Goal: Contribute content: Add original content to the website for others to see

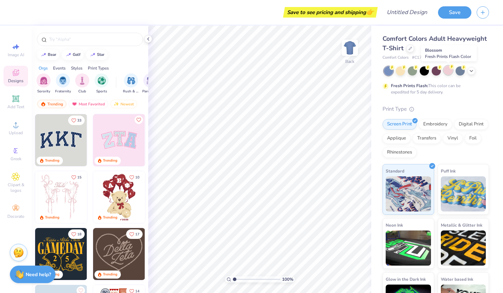
click at [450, 72] on div at bounding box center [447, 70] width 9 height 9
click at [473, 69] on icon at bounding box center [471, 70] width 6 height 6
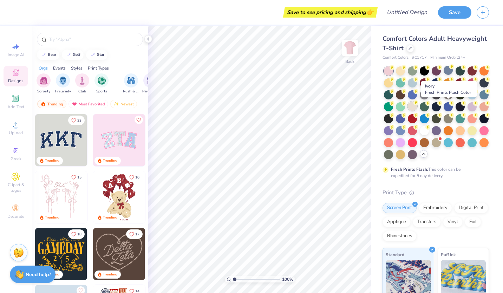
click at [394, 70] on circle at bounding box center [391, 67] width 5 height 5
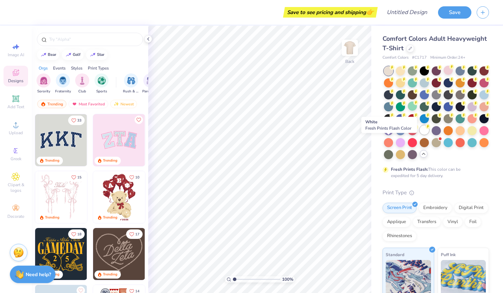
click at [419, 134] on div at bounding box center [423, 129] width 9 height 9
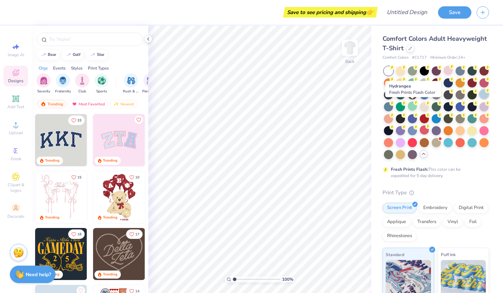
click at [479, 99] on div at bounding box center [483, 93] width 9 height 9
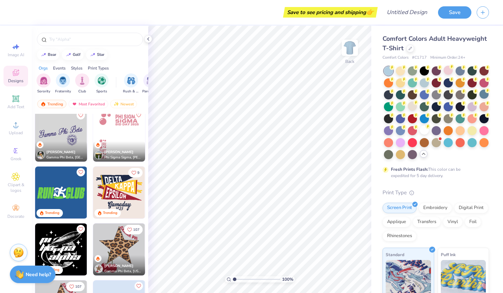
scroll to position [1540, 0]
click at [74, 40] on input "text" at bounding box center [93, 39] width 90 height 7
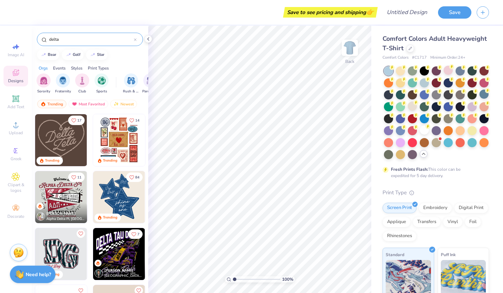
type input "delta"
click at [110, 201] on img at bounding box center [119, 197] width 52 height 52
type input "3.50"
type input "4.09"
type input "3.54"
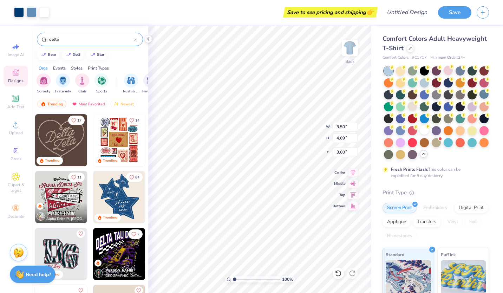
type input "4.13"
type input "3.00"
click at [350, 46] on img at bounding box center [349, 48] width 28 height 28
click at [350, 46] on img at bounding box center [349, 48] width 14 height 14
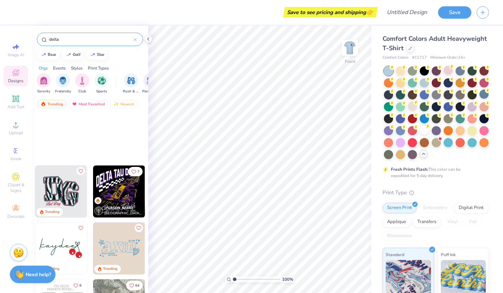
scroll to position [0, 0]
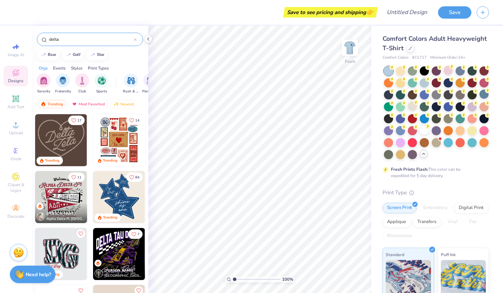
click at [89, 42] on input "delta" at bounding box center [90, 39] width 85 height 7
type input "d"
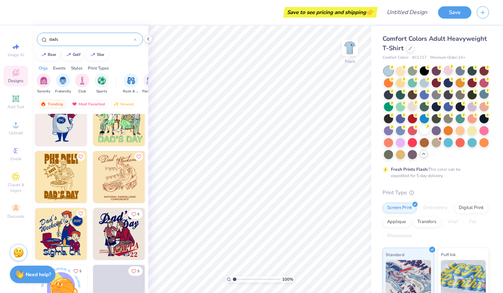
scroll to position [2069, 0]
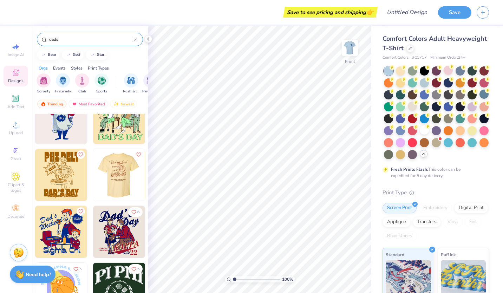
type input "dads"
click at [129, 181] on img at bounding box center [119, 175] width 52 height 52
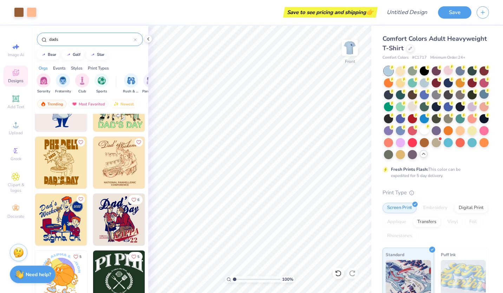
scroll to position [2081, 0]
click at [136, 142] on icon "Like" at bounding box center [138, 142] width 4 height 4
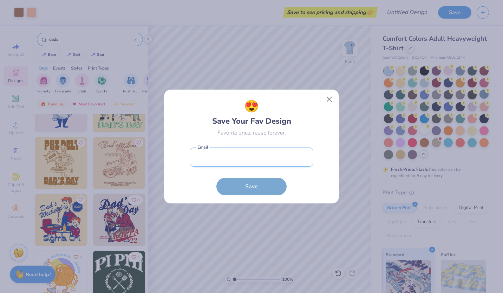
click at [219, 161] on input "email" at bounding box center [251, 156] width 124 height 19
type input "[EMAIL_ADDRESS][DOMAIN_NAME]"
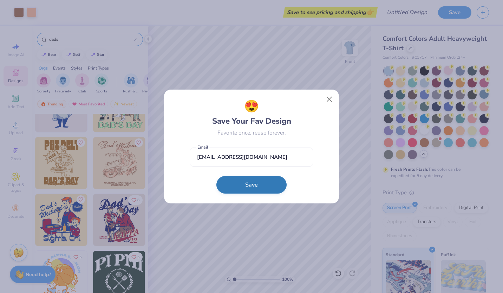
click at [256, 186] on button "Save" at bounding box center [251, 185] width 70 height 18
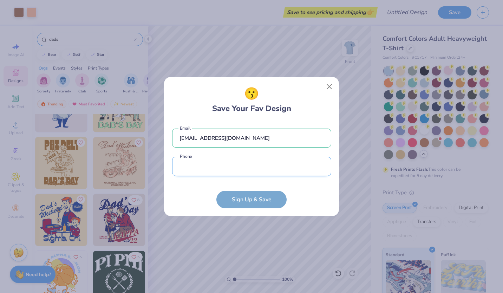
click at [225, 173] on input "tel" at bounding box center [251, 166] width 159 height 19
type input "[PHONE_NUMBER]"
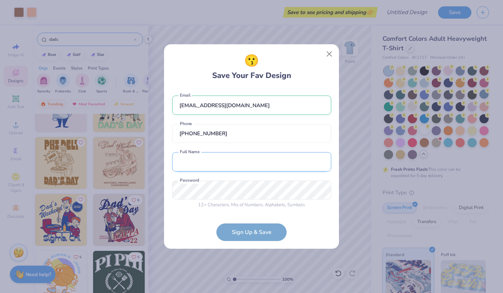
click at [225, 155] on input "text" at bounding box center [251, 161] width 159 height 19
type input "[PERSON_NAME]"
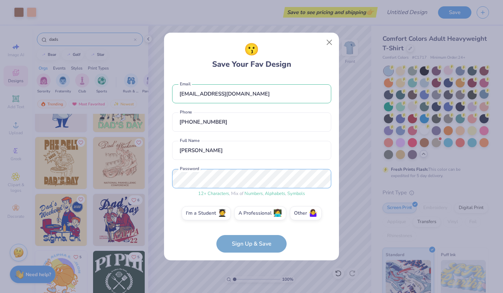
scroll to position [4, 0]
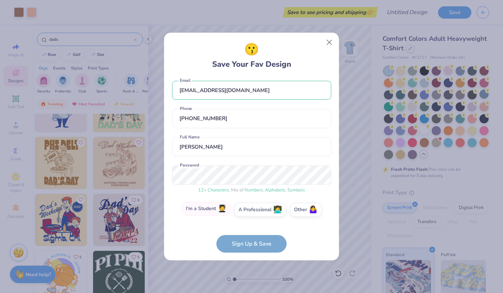
click at [221, 211] on span "🧑‍🎓" at bounding box center [222, 209] width 9 height 8
click at [249, 213] on input "I'm a Student 🧑‍🎓" at bounding box center [251, 215] width 5 height 5
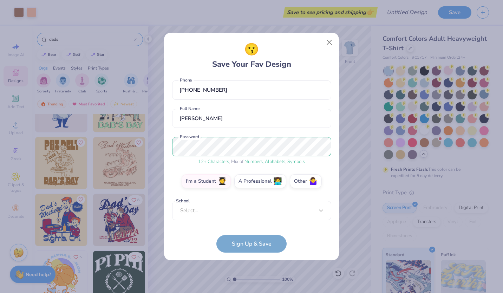
scroll to position [28, 0]
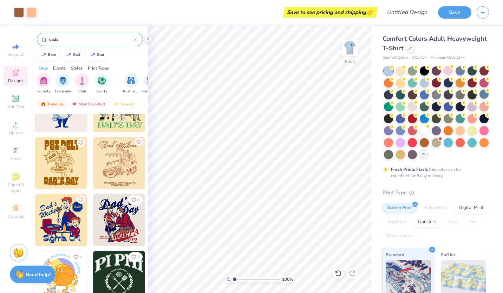
click at [138, 139] on button "Like" at bounding box center [138, 142] width 8 height 8
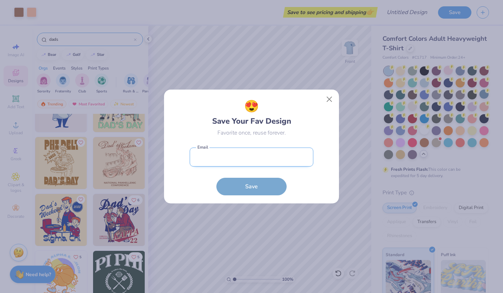
click at [257, 164] on input "email" at bounding box center [251, 156] width 124 height 19
type input "[EMAIL_ADDRESS][DOMAIN_NAME]"
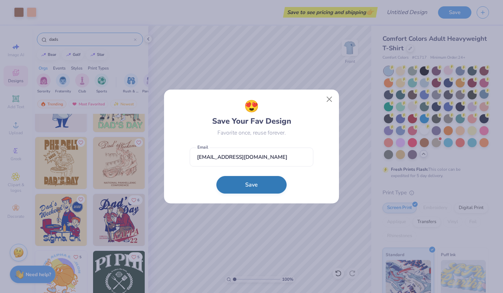
click at [251, 187] on button "Save" at bounding box center [251, 185] width 70 height 18
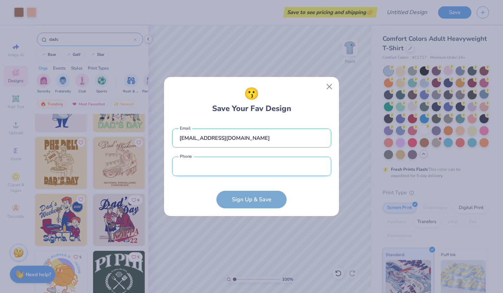
click at [229, 165] on input "tel" at bounding box center [251, 166] width 159 height 19
type input "[PHONE_NUMBER]"
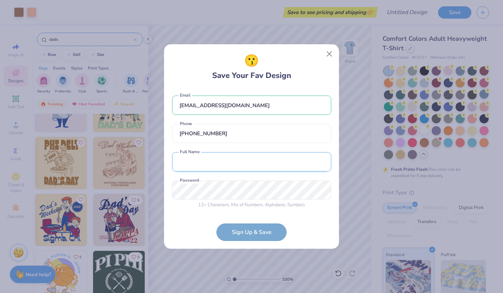
click at [232, 163] on input "text" at bounding box center [251, 161] width 159 height 19
type input "[PERSON_NAME]"
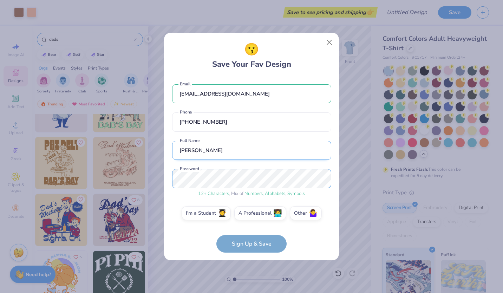
scroll to position [4, 0]
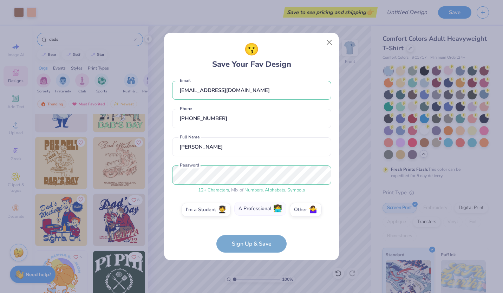
click at [268, 212] on label "A Professional 👩‍💻" at bounding box center [260, 208] width 52 height 14
click at [254, 213] on input "A Professional 👩‍💻" at bounding box center [251, 215] width 5 height 5
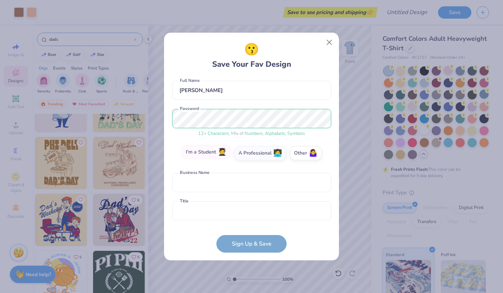
click at [213, 153] on label "I'm a Student 🧑‍🎓" at bounding box center [205, 152] width 49 height 14
click at [249, 213] on input "I'm a Student 🧑‍🎓" at bounding box center [251, 215] width 5 height 5
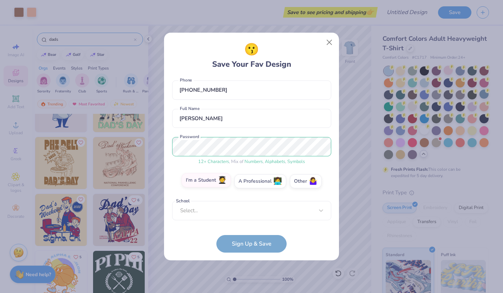
scroll to position [32, 0]
click at [263, 211] on div "Select..." at bounding box center [251, 210] width 159 height 19
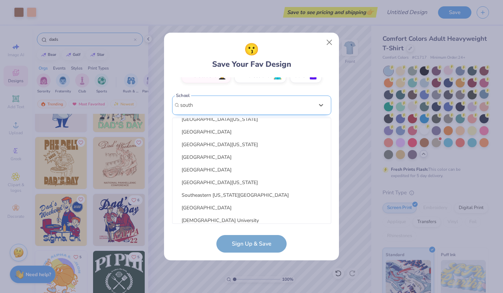
scroll to position [42, 0]
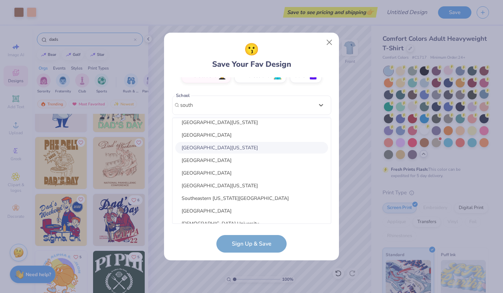
click at [239, 146] on div "[GEOGRAPHIC_DATA][US_STATE]" at bounding box center [251, 148] width 153 height 12
type input "south"
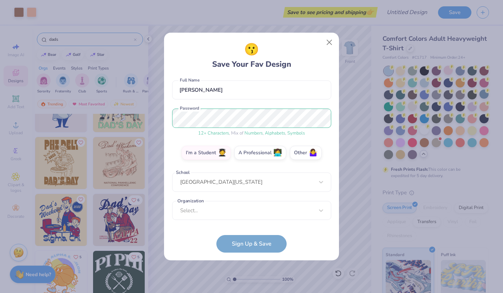
scroll to position [60, 0]
click at [254, 212] on div "option focused, 8 of 15. 15 results available. Use Up and Down to choose option…" at bounding box center [251, 265] width 159 height 128
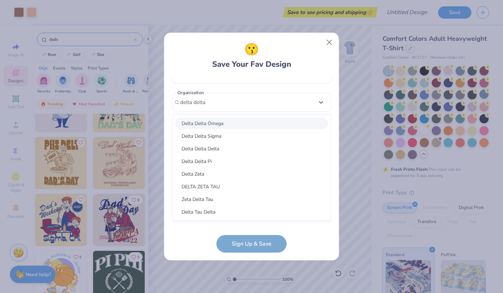
scroll to position [172, 0]
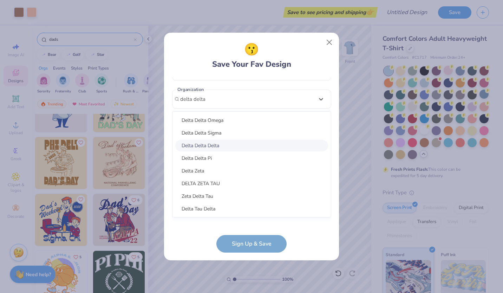
click at [241, 142] on div "Delta Delta Delta" at bounding box center [251, 146] width 153 height 12
type input "delta delta"
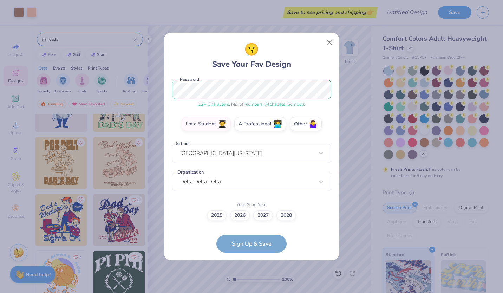
scroll to position [89, 0]
click at [283, 215] on label "2028" at bounding box center [286, 214] width 20 height 10
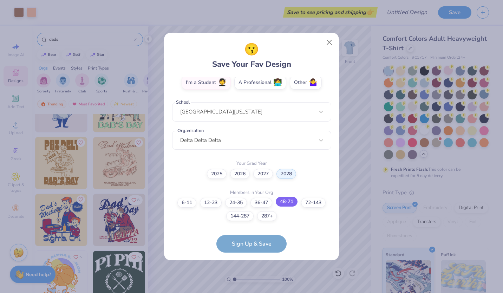
click at [286, 204] on label "48-71" at bounding box center [286, 202] width 22 height 10
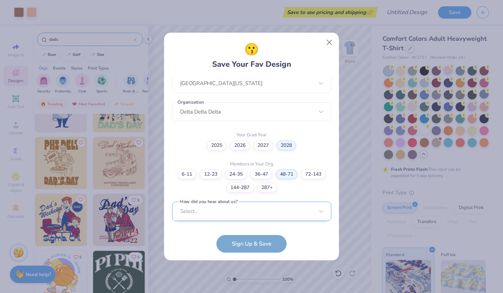
click at [306, 211] on div "Select..." at bounding box center [251, 210] width 159 height 19
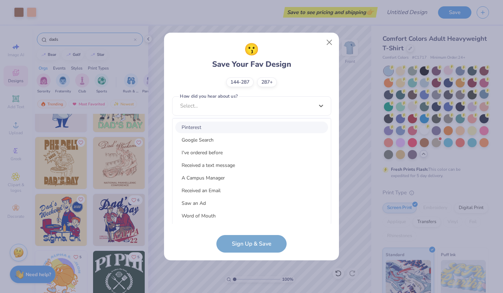
click at [272, 124] on div "Pinterest" at bounding box center [251, 127] width 153 height 12
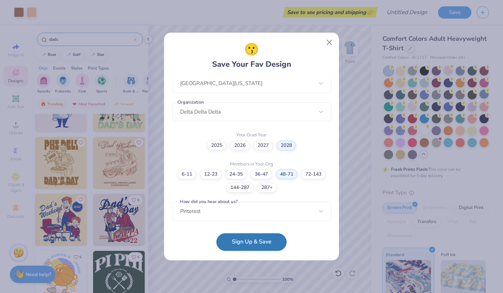
click at [261, 240] on button "Sign Up & Save" at bounding box center [251, 242] width 70 height 18
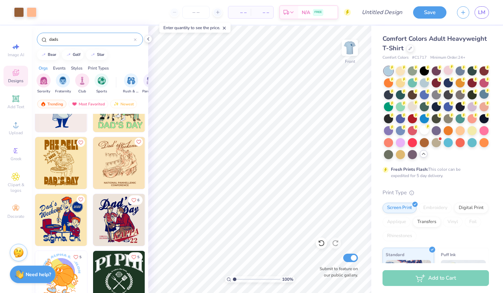
click at [136, 141] on icon "Like" at bounding box center [138, 141] width 5 height 5
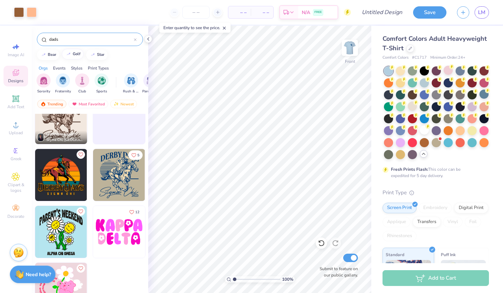
scroll to position [2637, 0]
click at [64, 40] on input "dads" at bounding box center [90, 39] width 85 height 7
type input "d"
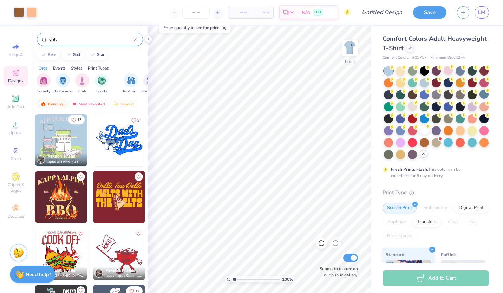
type input "grill"
click at [71, 119] on icon "Like" at bounding box center [73, 119] width 5 height 5
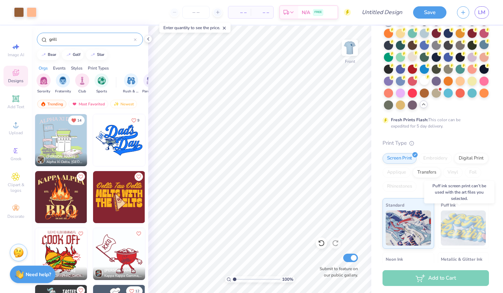
scroll to position [46, 0]
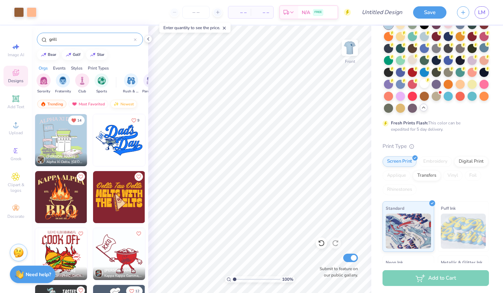
click at [126, 104] on div "Newest" at bounding box center [123, 104] width 27 height 8
click at [99, 41] on input "grill" at bounding box center [90, 39] width 85 height 7
click at [72, 82] on img "filter for Game Day" at bounding box center [71, 80] width 8 height 8
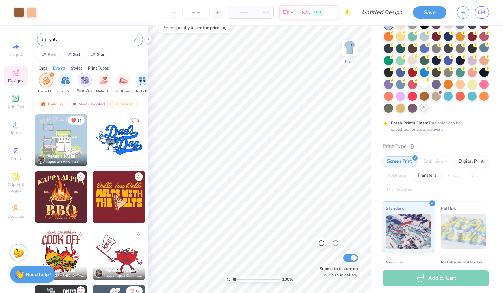
scroll to position [0, 84]
click at [135, 41] on icon at bounding box center [135, 39] width 3 height 3
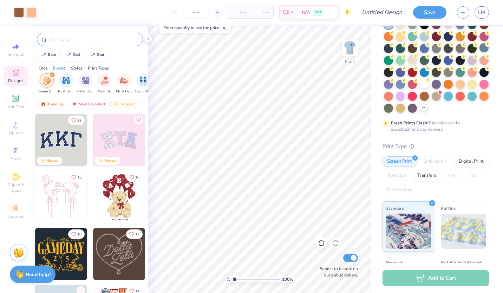
click at [45, 82] on img "filter for Game Day" at bounding box center [47, 80] width 8 height 8
click at [84, 84] on img "filter for Game Day" at bounding box center [85, 80] width 8 height 8
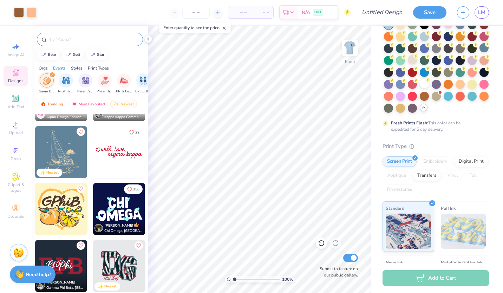
scroll to position [731, 0]
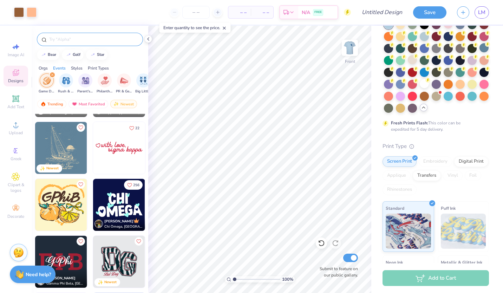
click at [56, 145] on img at bounding box center [61, 148] width 52 height 52
type input "12.00"
click at [271, 120] on div "Hold “Alt” to see the space between elements." at bounding box center [275, 127] width 70 height 16
type input "11.88"
type input "13.28"
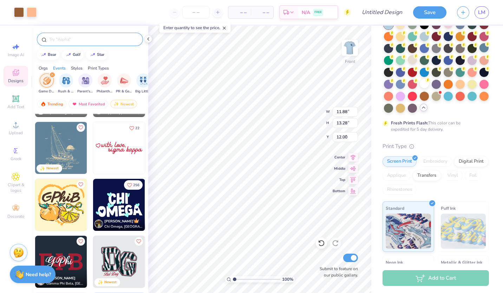
type input "3.00"
type input "3.24"
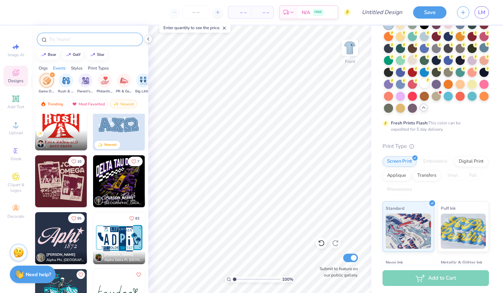
scroll to position [926, 0]
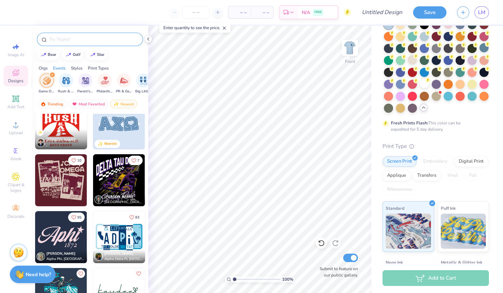
click at [55, 172] on img at bounding box center [61, 180] width 52 height 52
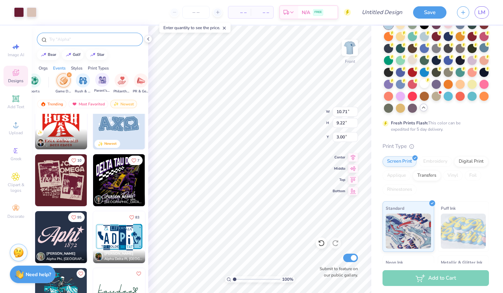
scroll to position [0, 0]
click at [87, 102] on div "Most Favorited" at bounding box center [88, 104] width 40 height 8
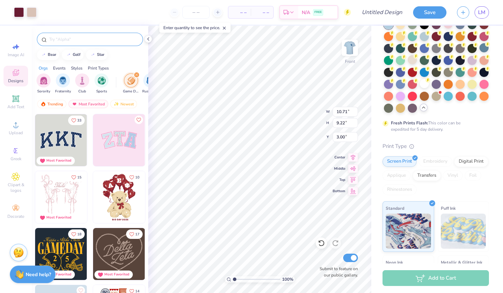
click at [136, 74] on icon "filter for Game Day" at bounding box center [136, 74] width 3 height 3
click at [92, 102] on div "Most Favorited" at bounding box center [88, 104] width 40 height 8
click at [73, 38] on input "text" at bounding box center [93, 39] width 90 height 7
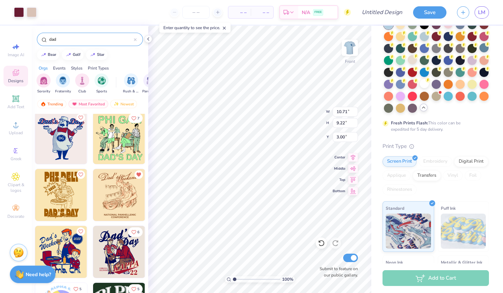
scroll to position [2125, 0]
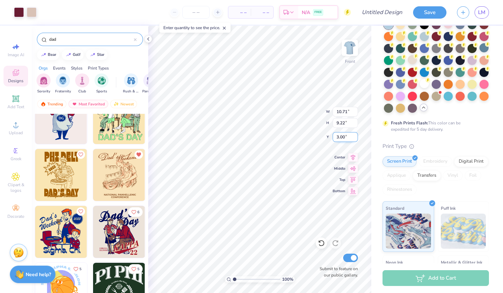
type input "dad"
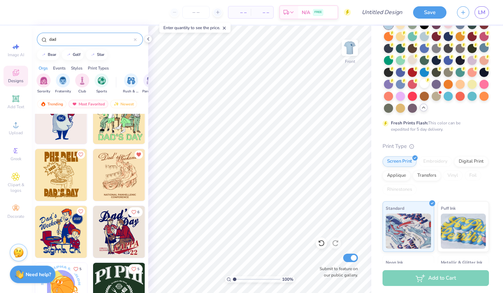
click at [111, 165] on img at bounding box center [119, 175] width 52 height 52
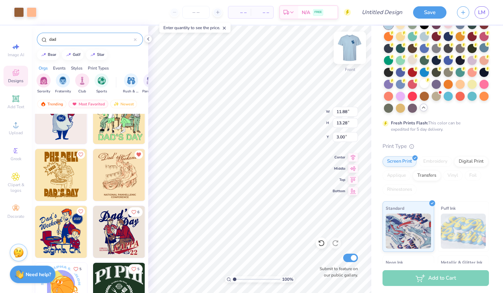
click at [353, 46] on img at bounding box center [349, 48] width 28 height 28
click at [353, 46] on img at bounding box center [349, 48] width 14 height 14
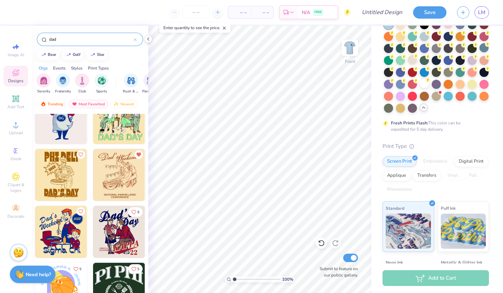
click at [114, 251] on img at bounding box center [119, 232] width 52 height 52
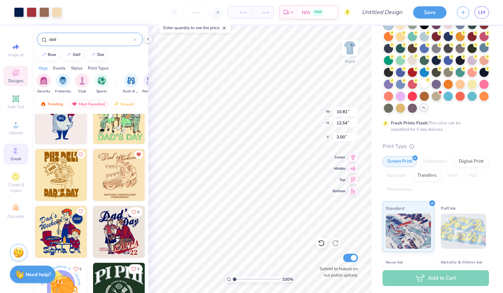
click at [16, 158] on span "Greek" at bounding box center [16, 159] width 11 height 6
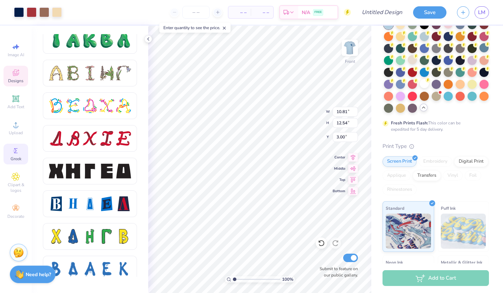
scroll to position [911, 0]
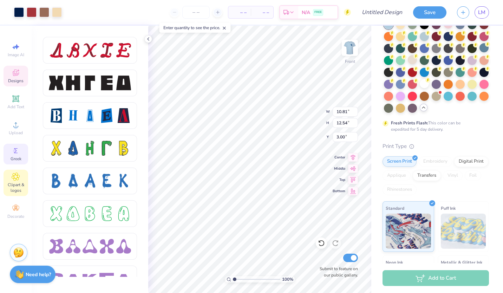
click at [19, 173] on icon at bounding box center [16, 176] width 8 height 8
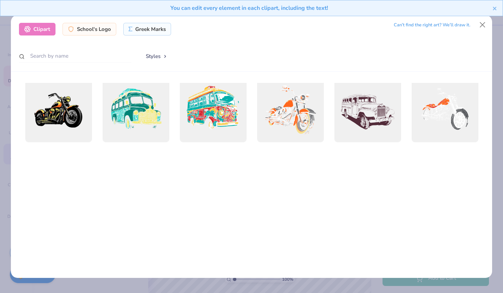
scroll to position [0, 0]
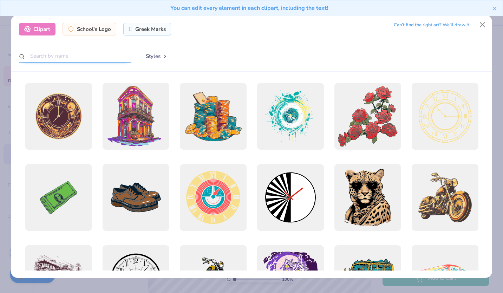
click at [64, 58] on input "text" at bounding box center [75, 55] width 112 height 13
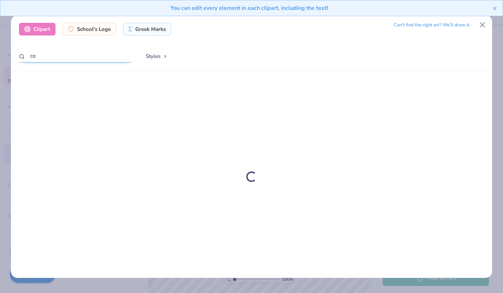
type input "c"
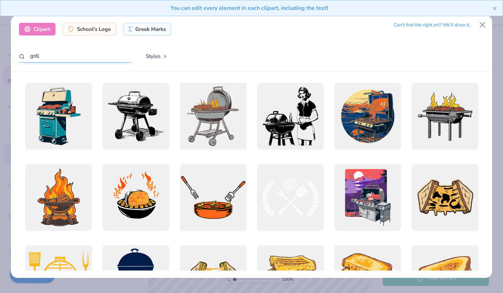
type input "grill"
click at [214, 120] on div at bounding box center [212, 116] width 73 height 73
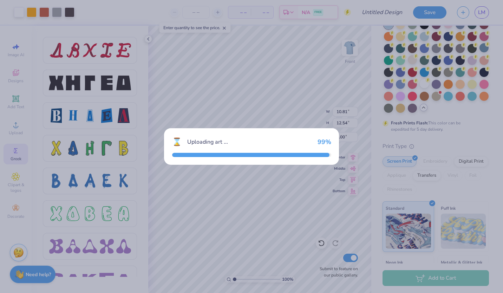
type input "14.53"
type input "16.96"
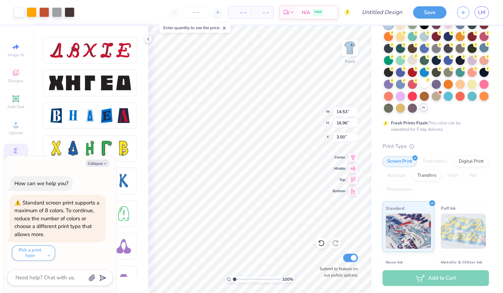
type textarea "x"
type input "10.81"
type input "12.54"
click at [98, 165] on button "Collapse" at bounding box center [98, 162] width 24 height 7
type textarea "x"
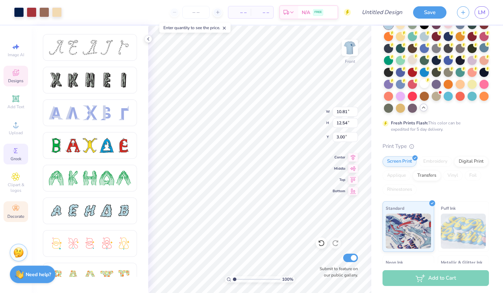
click at [20, 213] on span "Decorate" at bounding box center [15, 216] width 17 height 6
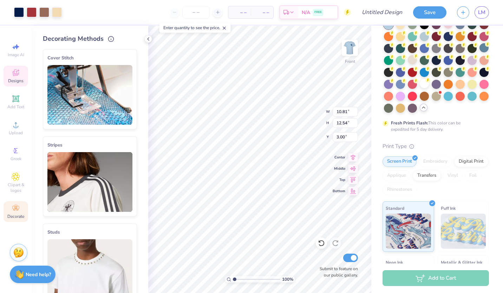
click at [19, 82] on span "Designs" at bounding box center [15, 81] width 15 height 6
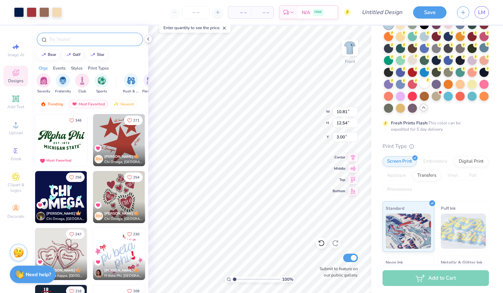
click at [66, 35] on div at bounding box center [90, 39] width 106 height 13
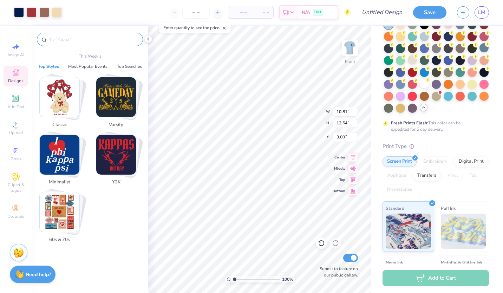
click at [68, 42] on input "text" at bounding box center [93, 39] width 90 height 7
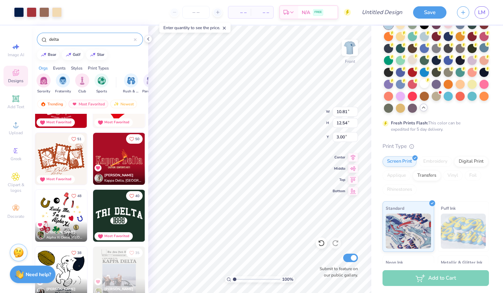
scroll to position [4, 0]
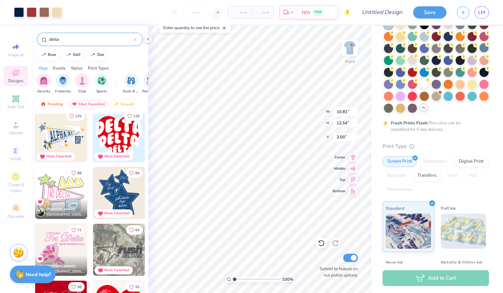
click at [68, 43] on div "delta" at bounding box center [90, 39] width 106 height 13
click at [65, 41] on input "delta" at bounding box center [90, 39] width 85 height 7
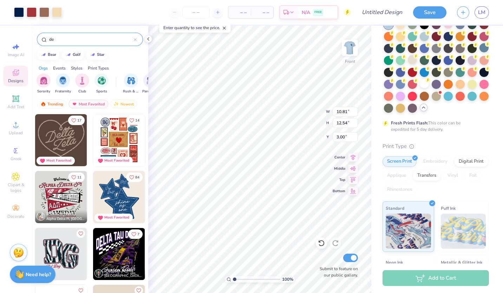
type input "d"
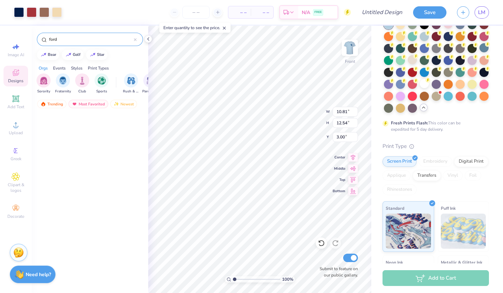
scroll to position [0, 0]
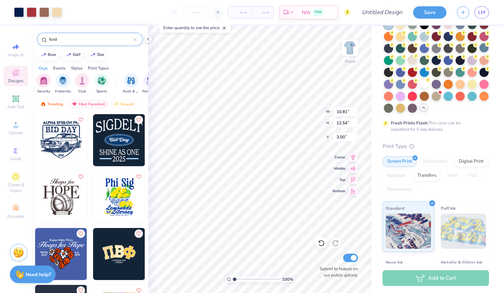
click at [71, 34] on div "ford" at bounding box center [90, 39] width 106 height 13
click at [61, 41] on input "ford" at bounding box center [90, 39] width 85 height 7
type input "f"
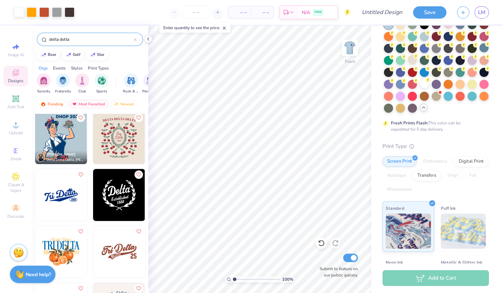
scroll to position [344, 0]
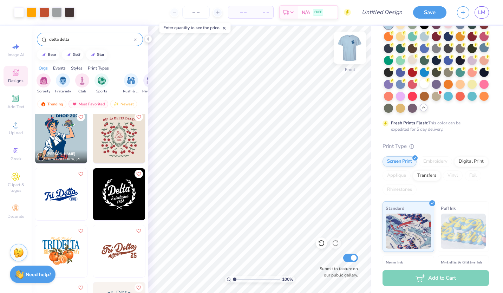
type input "delta delta"
click at [354, 51] on img at bounding box center [349, 48] width 28 height 28
click at [60, 192] on img at bounding box center [61, 194] width 52 height 52
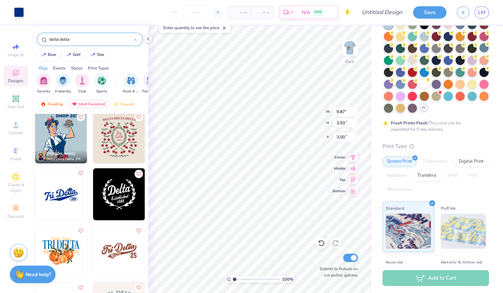
click at [78, 173] on icon "Like" at bounding box center [80, 173] width 4 height 4
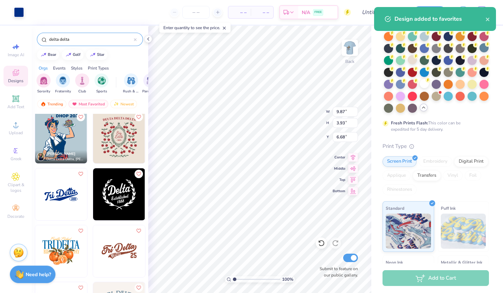
type input "6.68"
type input "3.54"
type input "4.13"
type input "3.00"
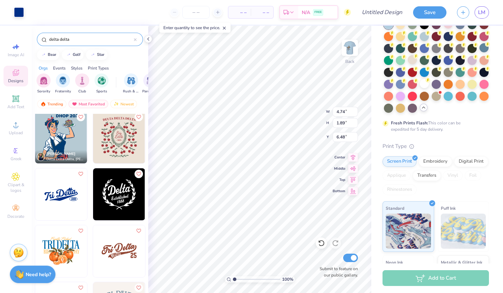
type input "4.74"
type input "1.89"
type input "3.00"
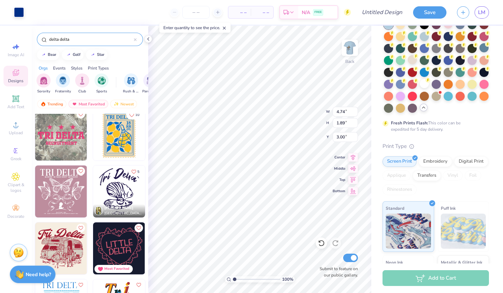
scroll to position [1637, 0]
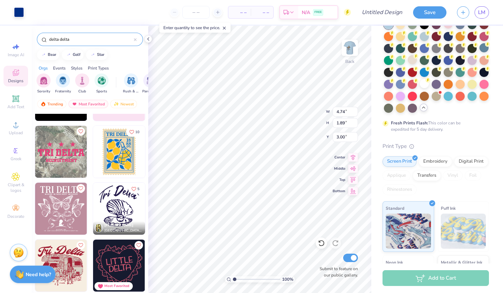
click at [80, 37] on input "delta delta" at bounding box center [90, 39] width 85 height 7
type input "d"
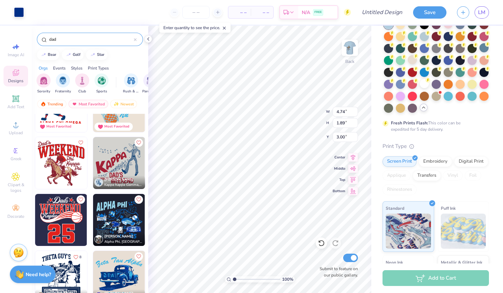
scroll to position [337, 0]
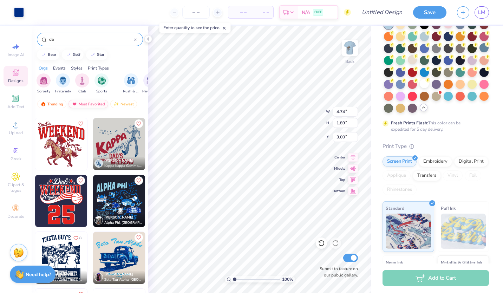
type input "d"
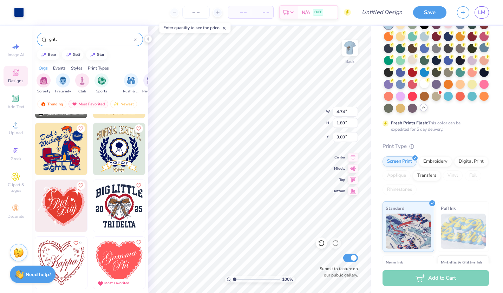
scroll to position [447, 0]
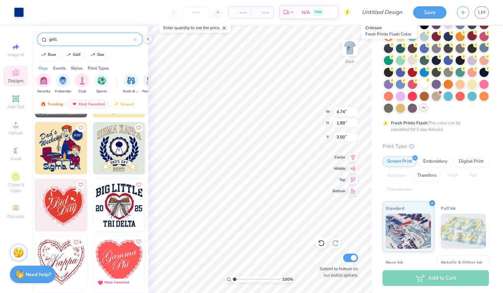
type input "grill"
click at [467, 40] on div at bounding box center [471, 35] width 9 height 9
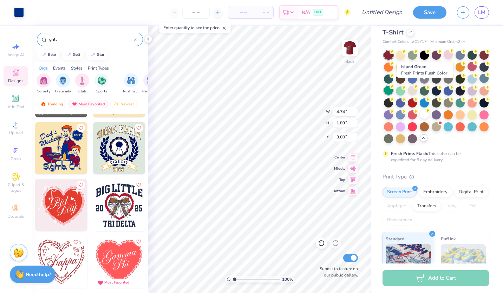
scroll to position [12, 0]
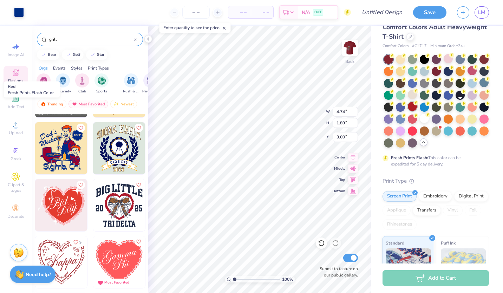
click at [417, 108] on div at bounding box center [411, 106] width 9 height 9
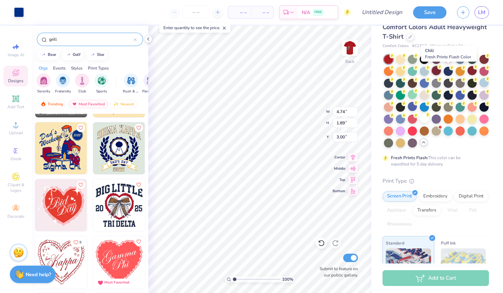
click at [440, 72] on div at bounding box center [435, 70] width 9 height 9
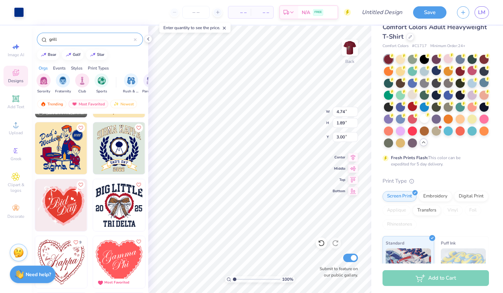
click at [121, 161] on img at bounding box center [119, 148] width 52 height 52
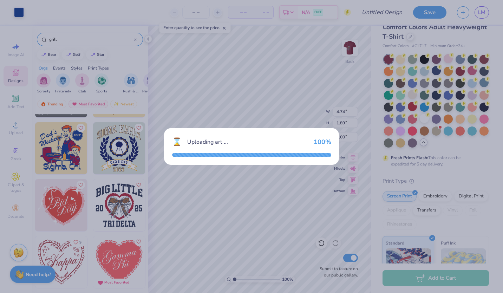
type input "12.42"
type input "11.98"
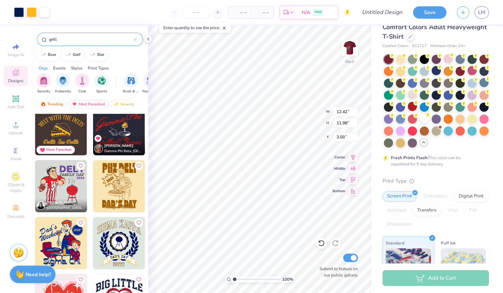
scroll to position [351, 0]
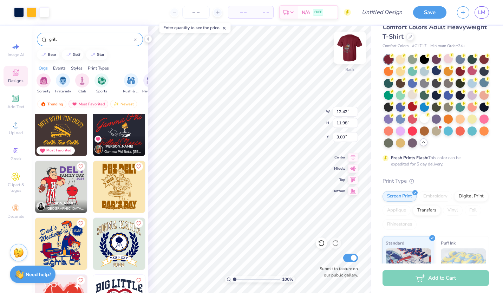
click at [347, 51] on img at bounding box center [349, 48] width 28 height 28
click at [58, 180] on img at bounding box center [61, 187] width 52 height 52
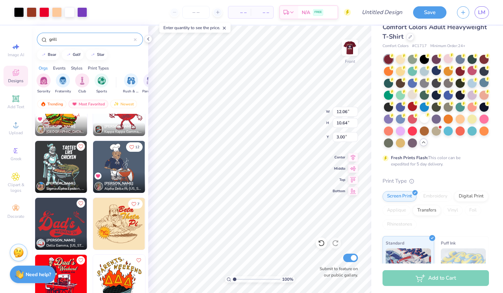
scroll to position [144, 0]
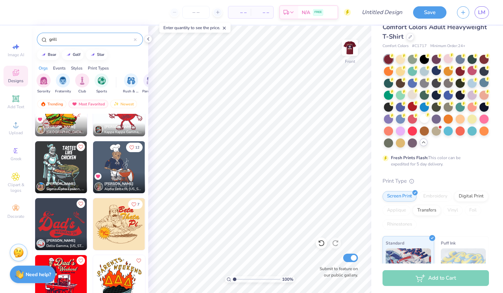
click at [113, 162] on img at bounding box center [119, 167] width 52 height 52
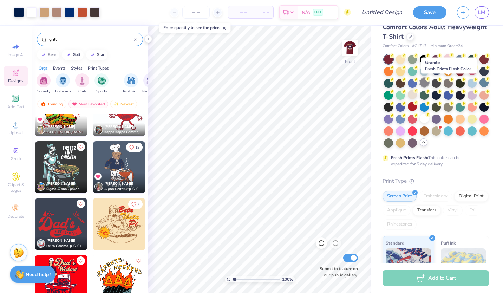
click at [394, 58] on circle at bounding box center [391, 55] width 5 height 5
